Goal: Information Seeking & Learning: Learn about a topic

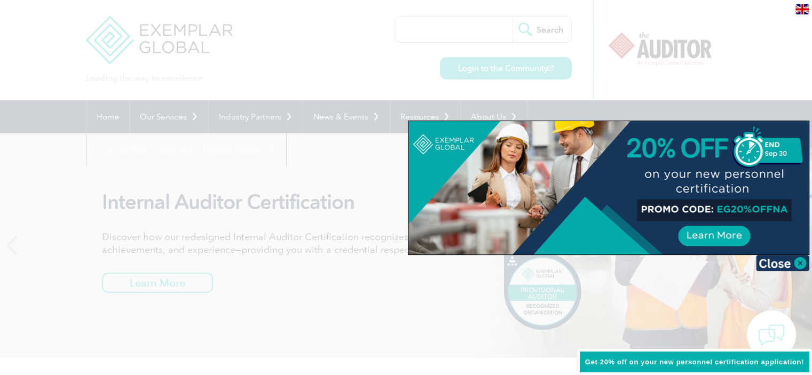
click at [315, 60] on div at bounding box center [406, 187] width 812 height 375
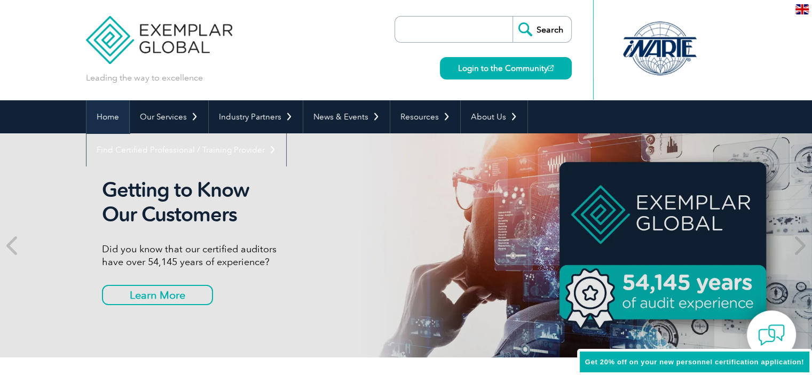
click at [108, 117] on link "Home" at bounding box center [107, 116] width 43 height 33
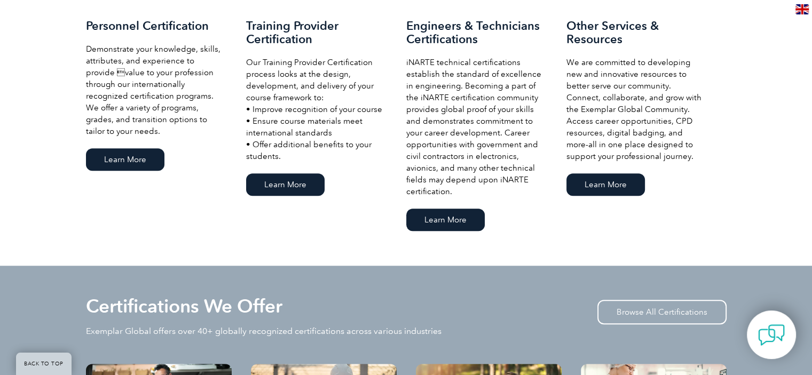
scroll to position [800, 0]
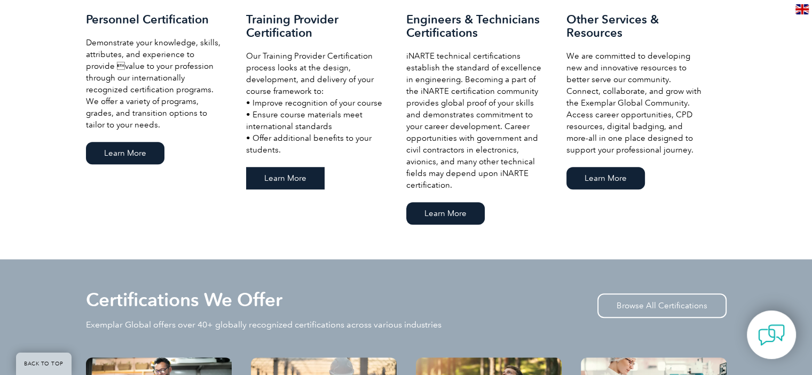
click at [289, 179] on link "Learn More" at bounding box center [285, 178] width 78 height 22
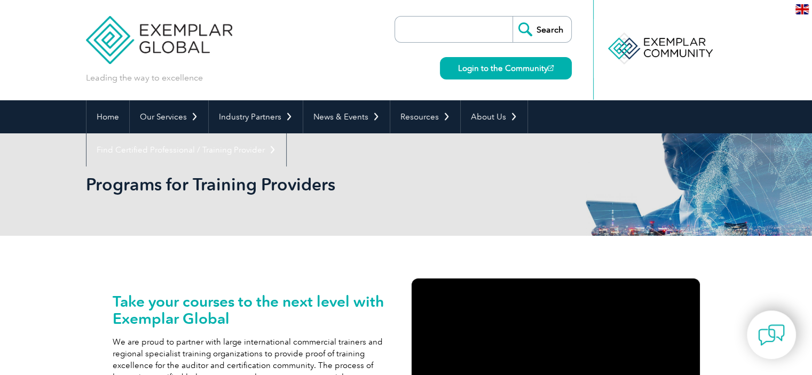
click at [314, 28] on div "Leading the way to excellence Search Login to the Community ▼" at bounding box center [406, 50] width 640 height 100
